Goal: Unclear: Browse casually

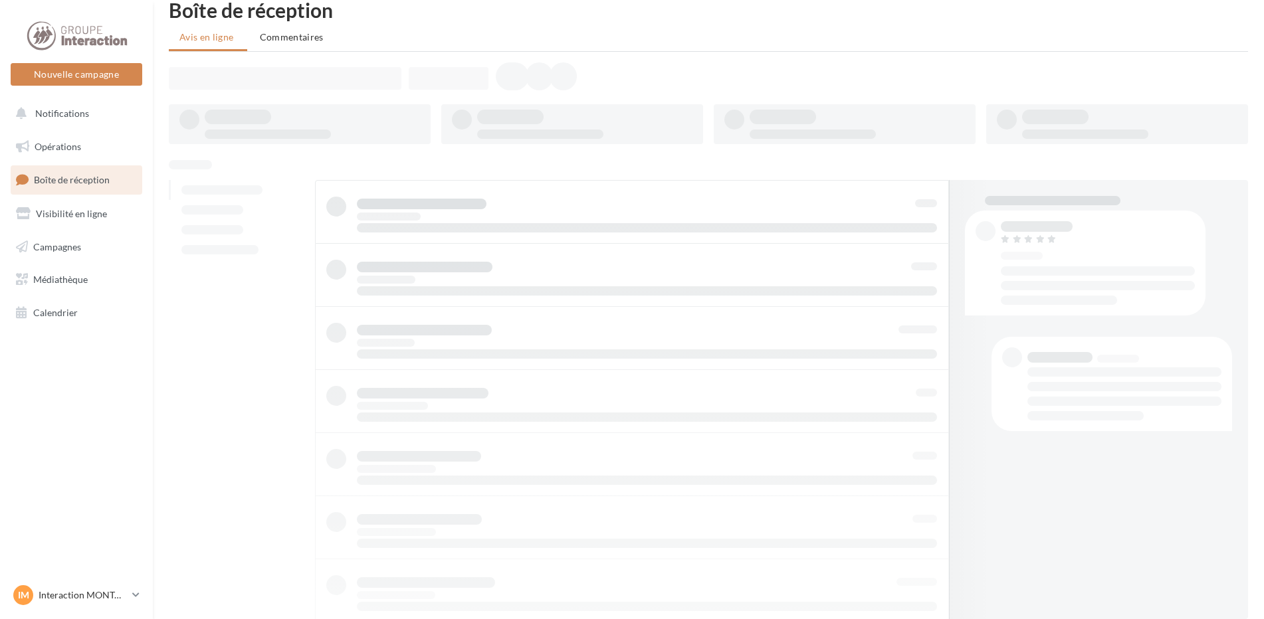
scroll to position [21, 0]
